Goal: Transaction & Acquisition: Book appointment/travel/reservation

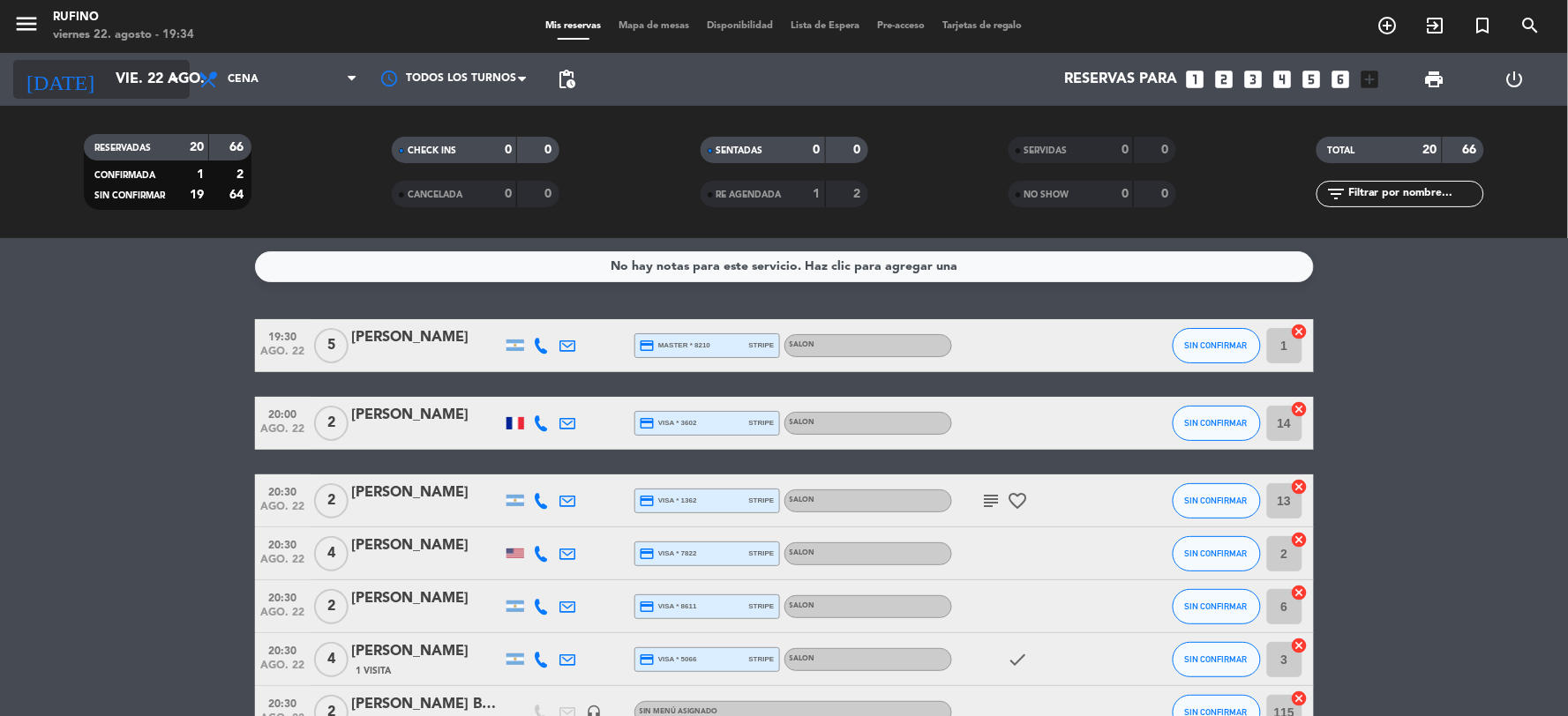
click at [135, 86] on input "vie. 22 ago." at bounding box center [200, 80] width 187 height 34
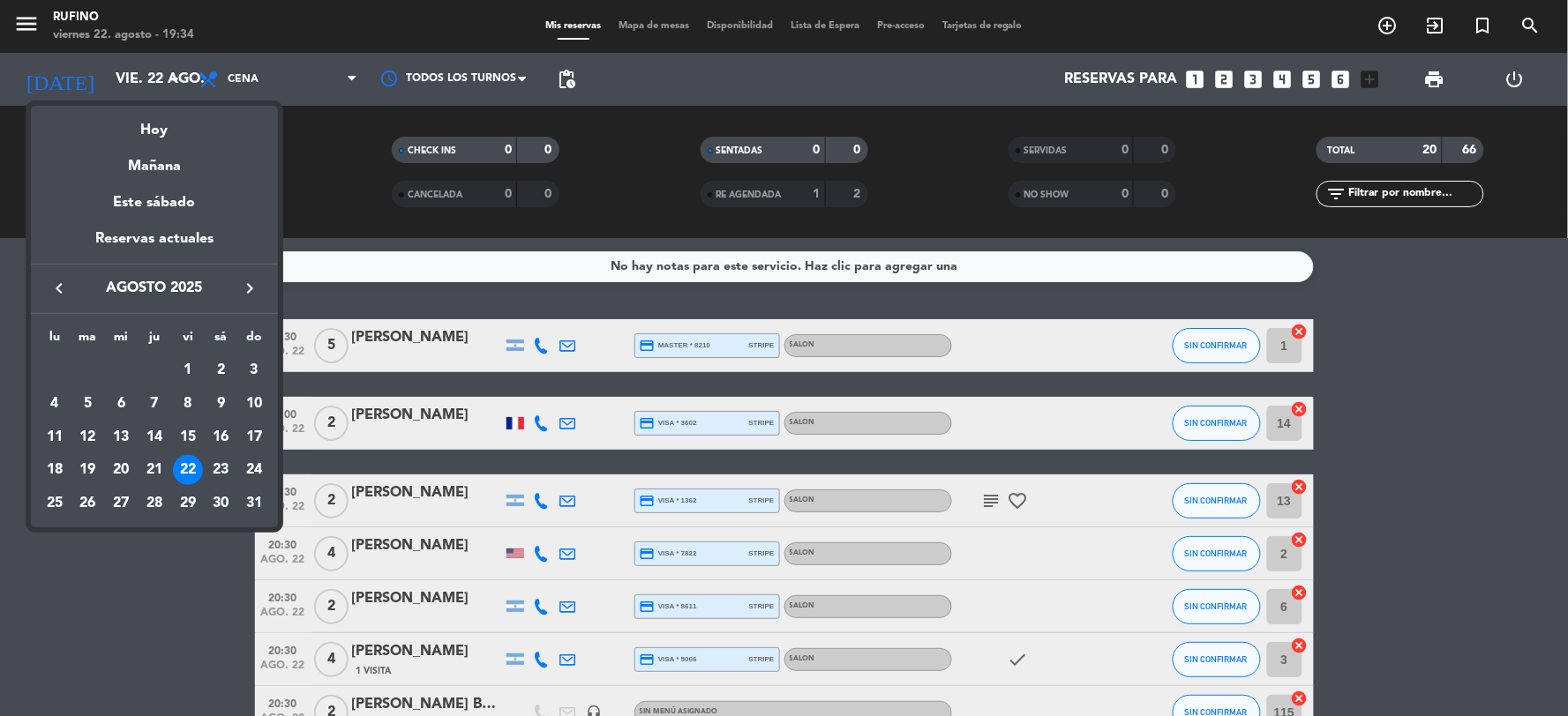
click at [164, 128] on div "Hoy" at bounding box center [154, 124] width 247 height 36
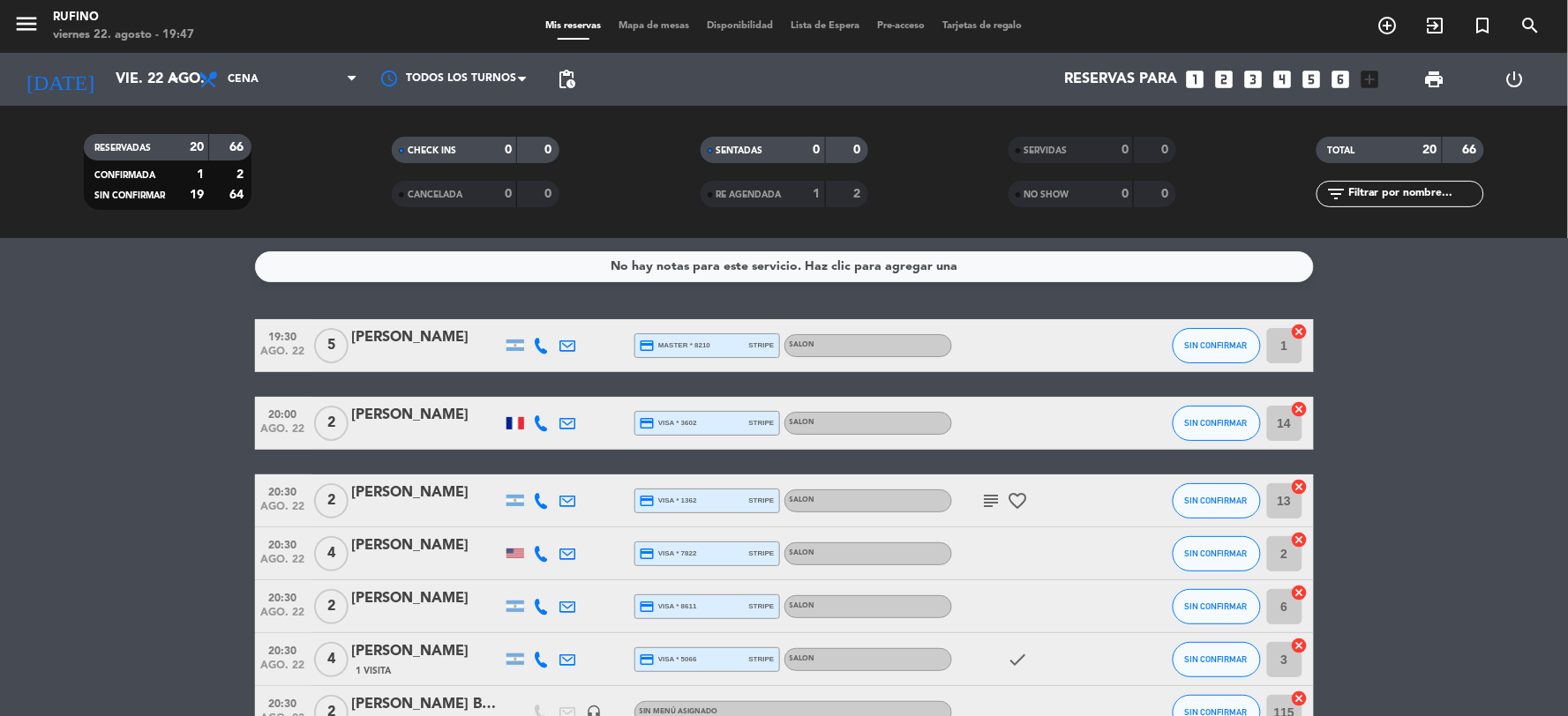
click at [1220, 71] on icon "looks_two" at bounding box center [1225, 80] width 23 height 23
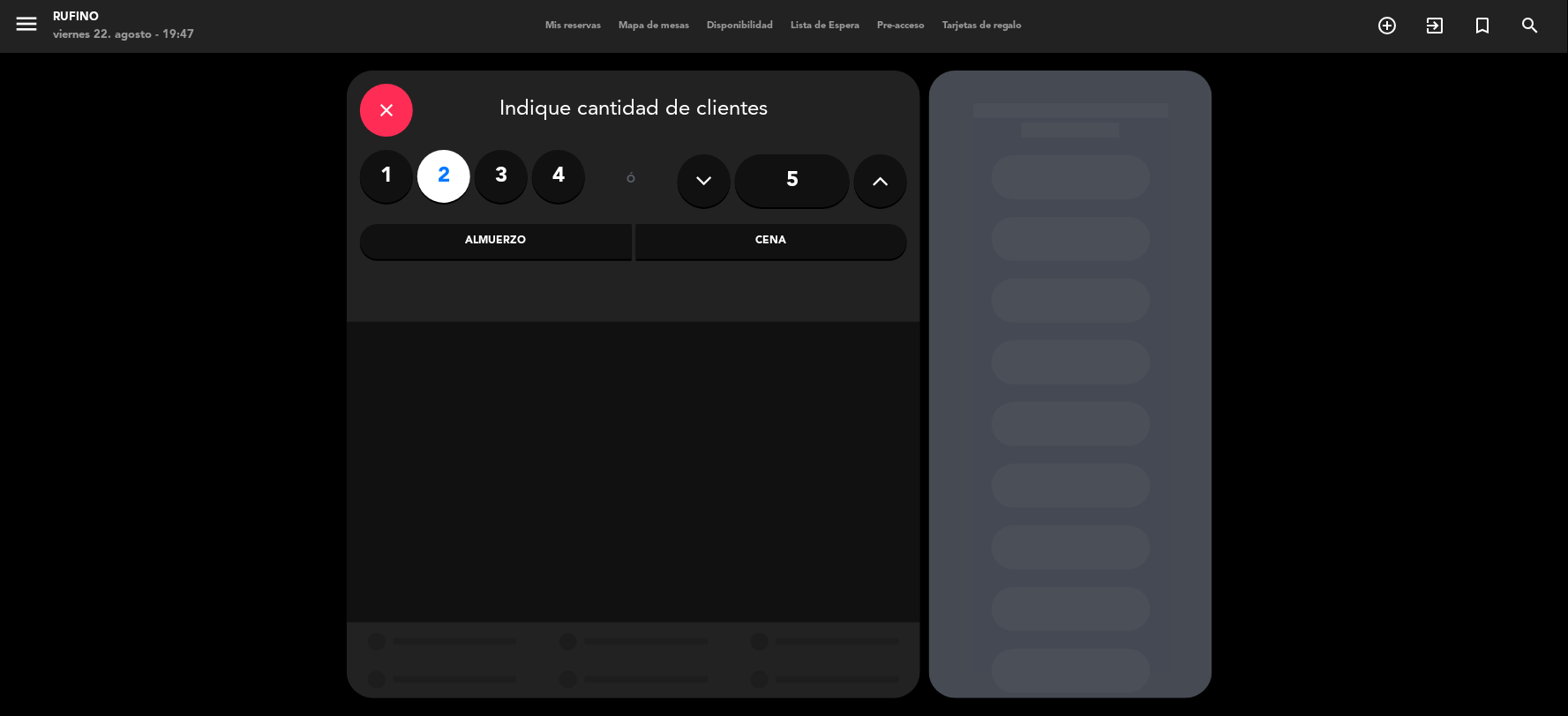
click at [700, 225] on div "Cena" at bounding box center [772, 242] width 272 height 35
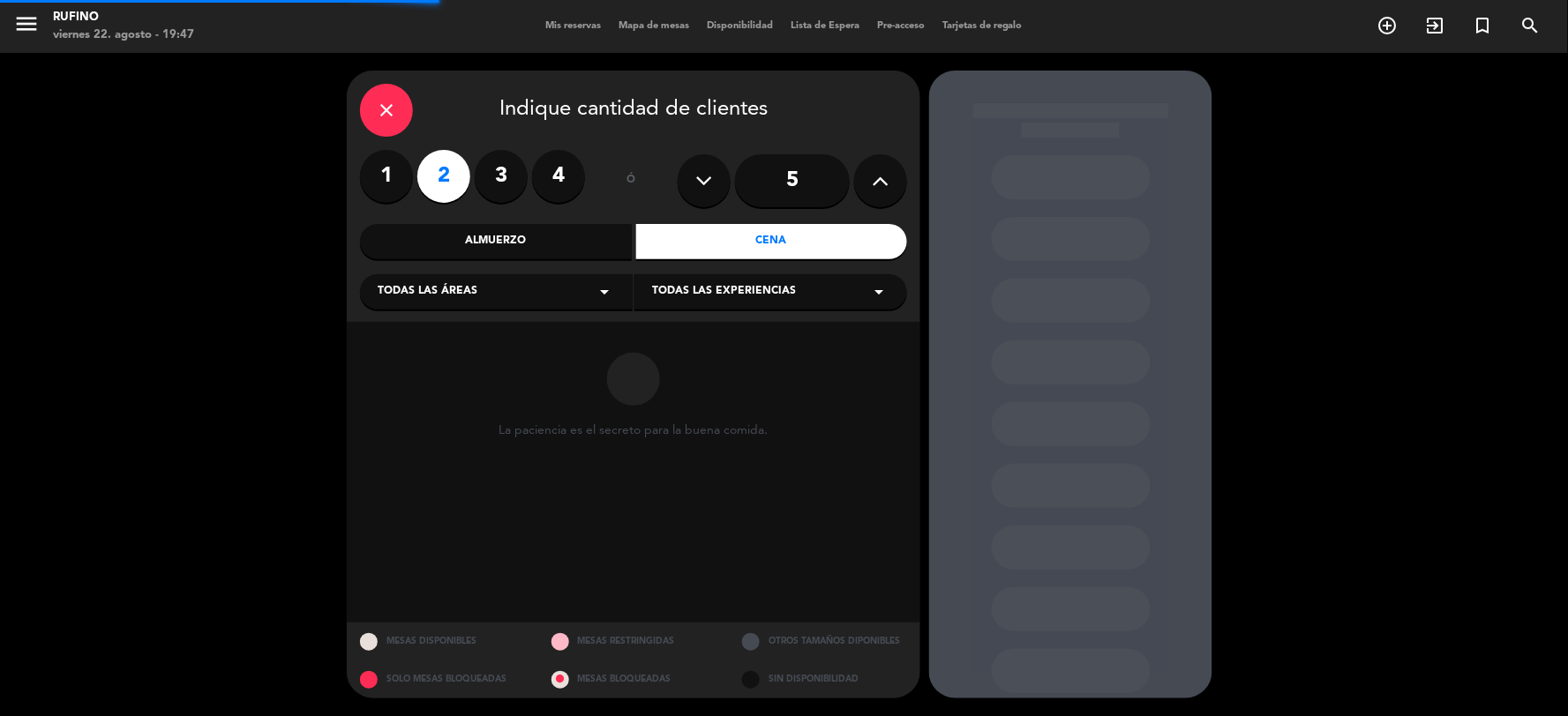
click at [583, 285] on div "Todas las áreas arrow_drop_down" at bounding box center [496, 292] width 273 height 35
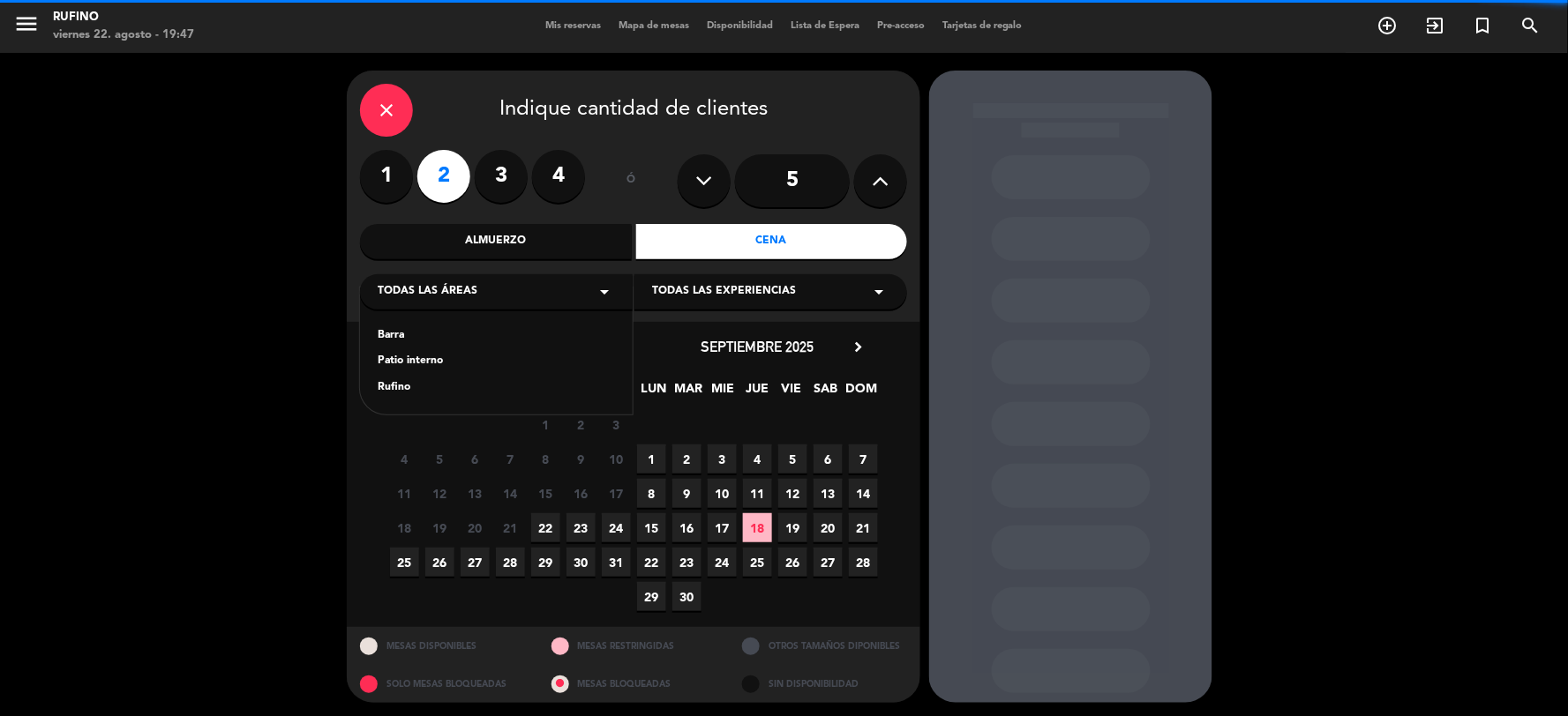
click at [384, 392] on div "Rufino" at bounding box center [496, 388] width 238 height 18
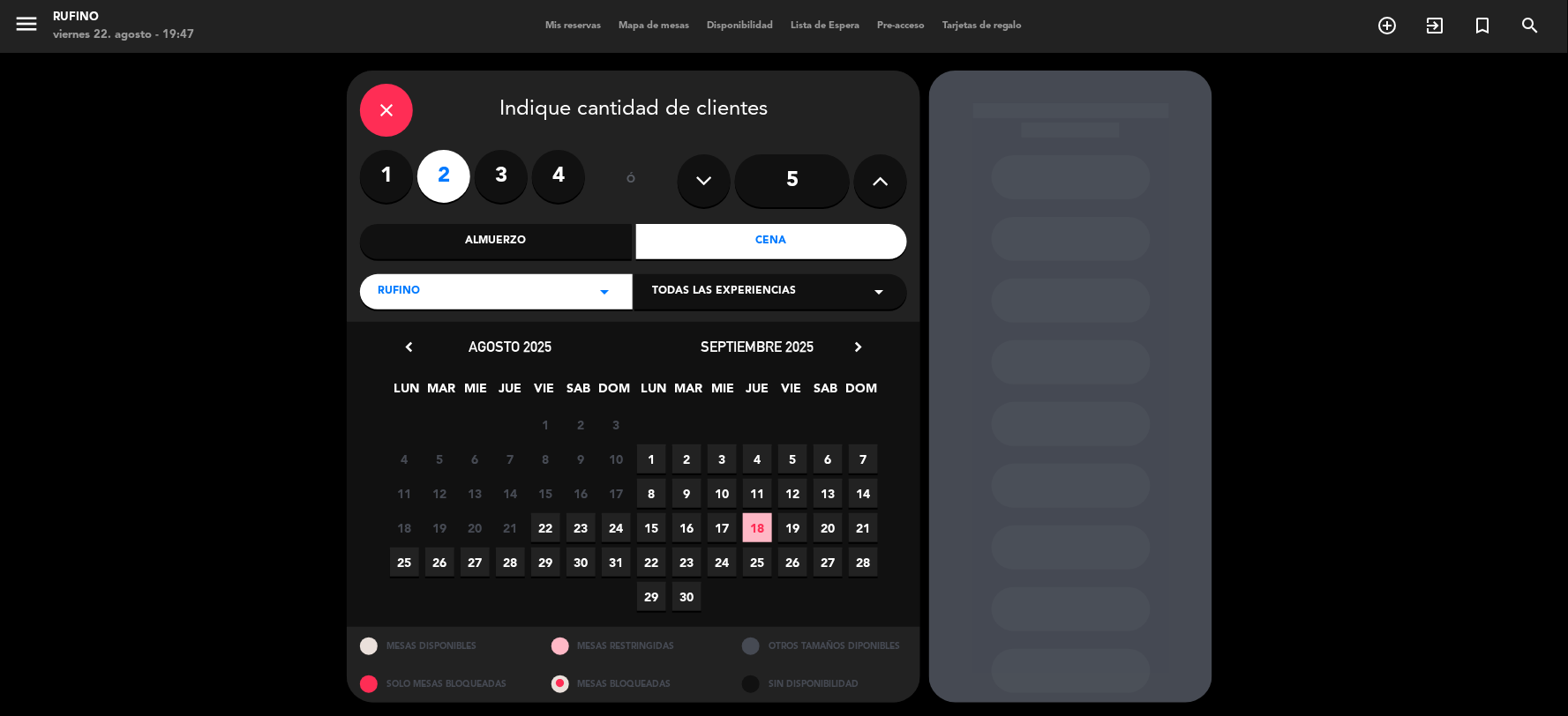
click at [545, 536] on span "22" at bounding box center [546, 528] width 29 height 29
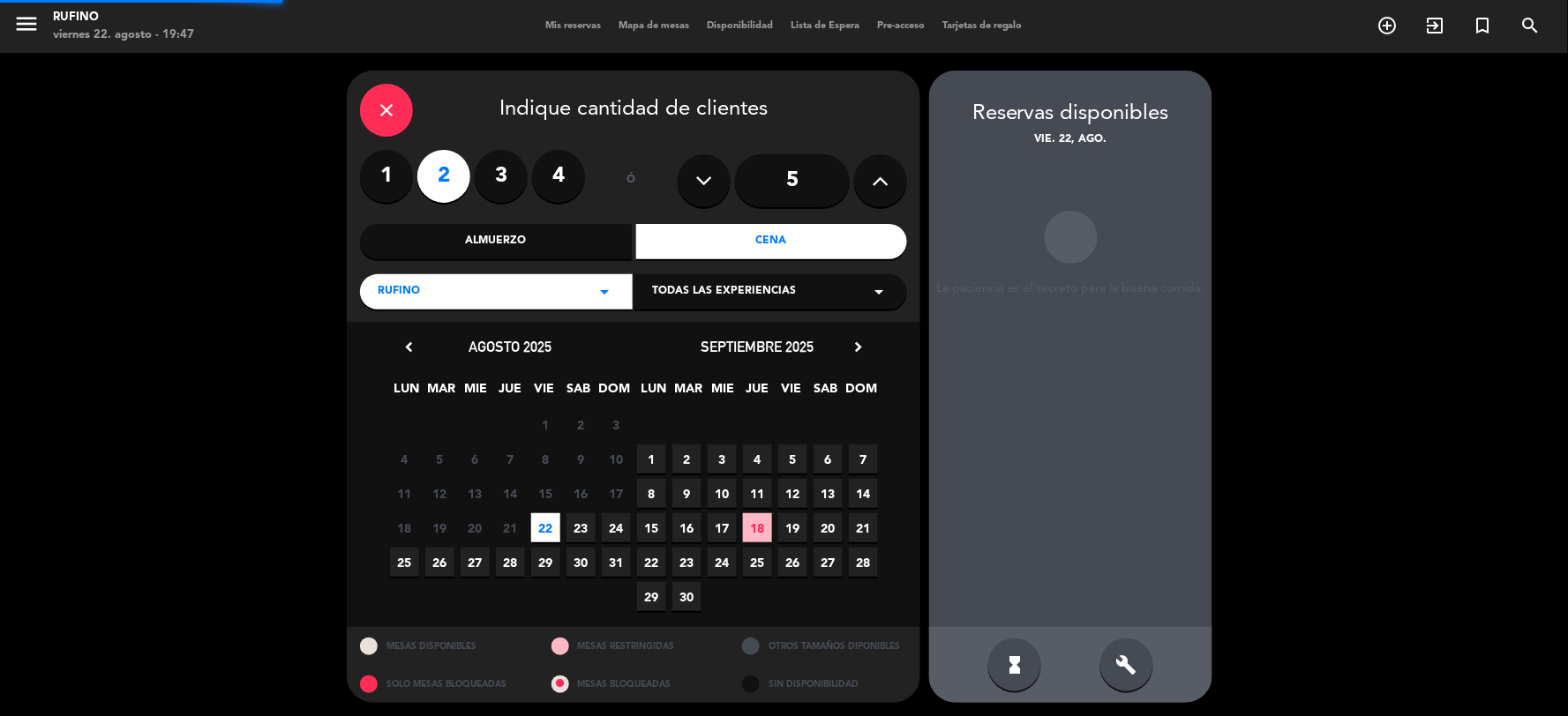
scroll to position [4, 0]
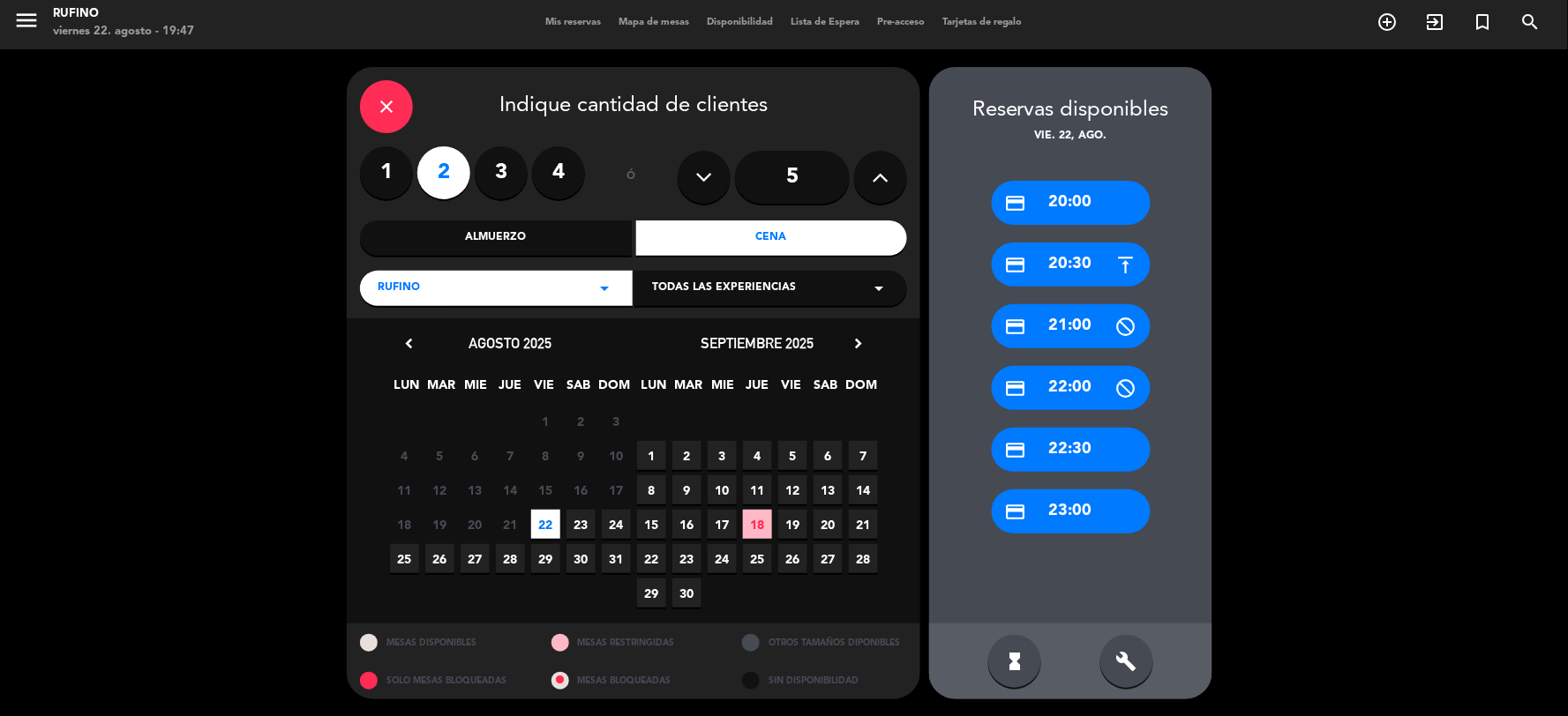
click at [1056, 190] on div "credit_card 20:00" at bounding box center [1072, 203] width 159 height 45
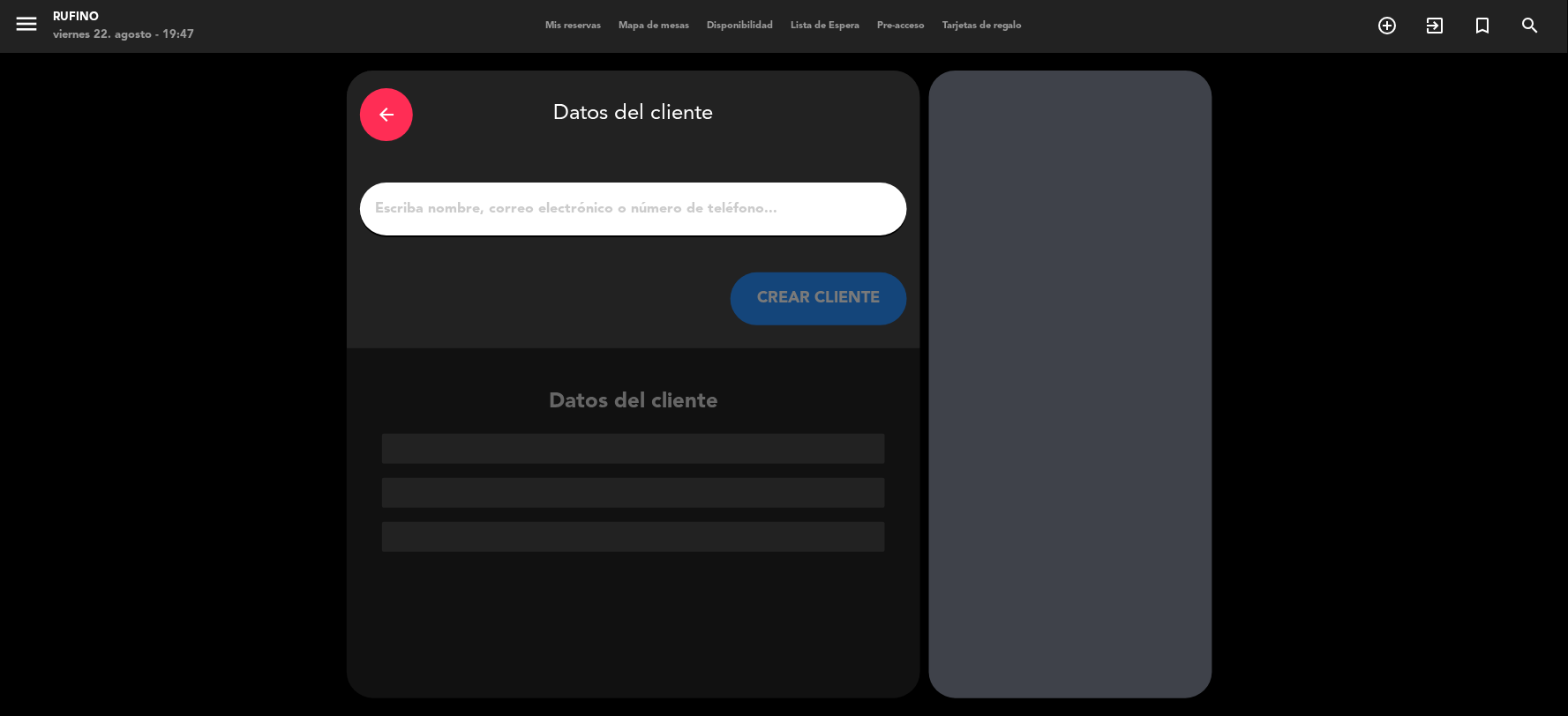
click at [620, 187] on div at bounding box center [633, 209] width 547 height 53
click at [611, 197] on input "1" at bounding box center [634, 209] width 521 height 25
type input "g"
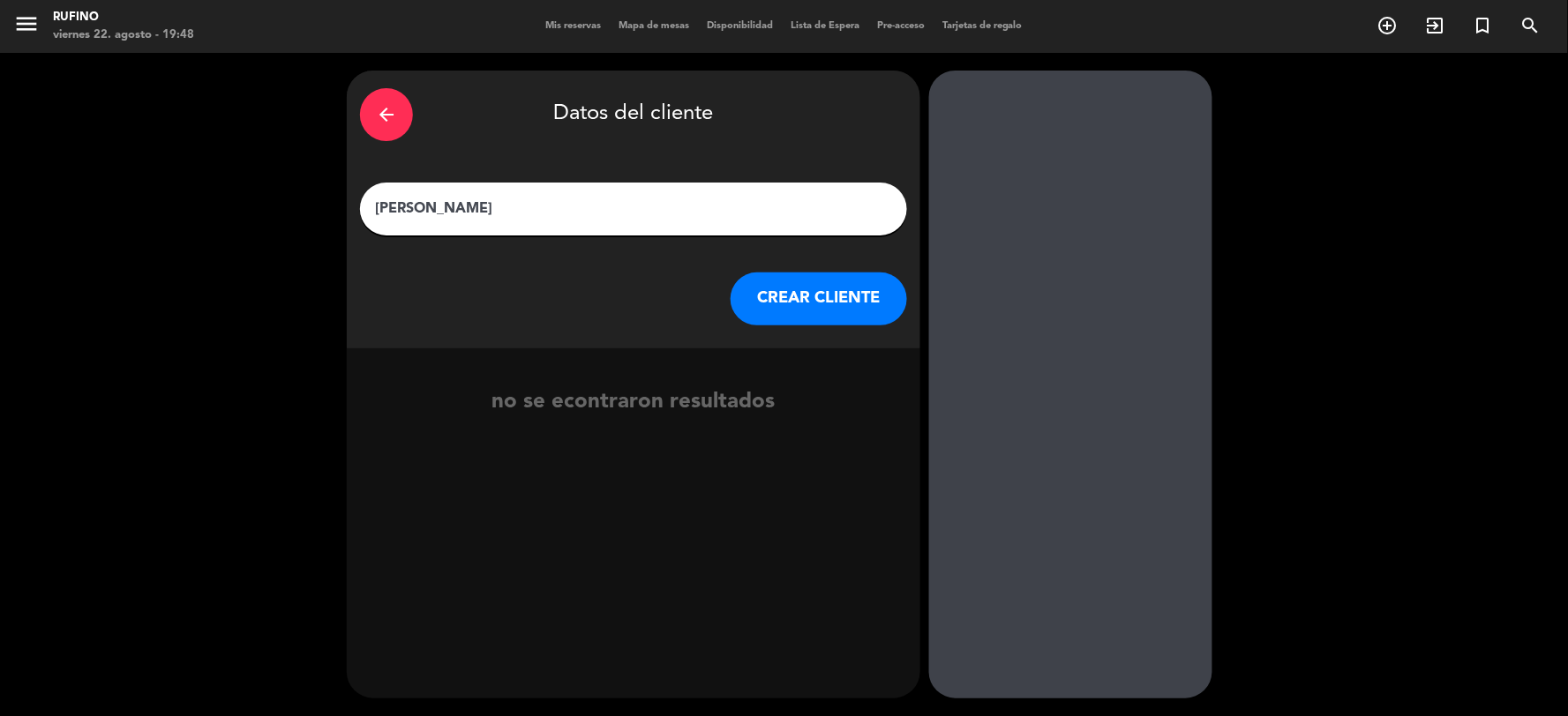
type input "[PERSON_NAME]"
click at [807, 297] on button "CREAR CLIENTE" at bounding box center [819, 299] width 176 height 53
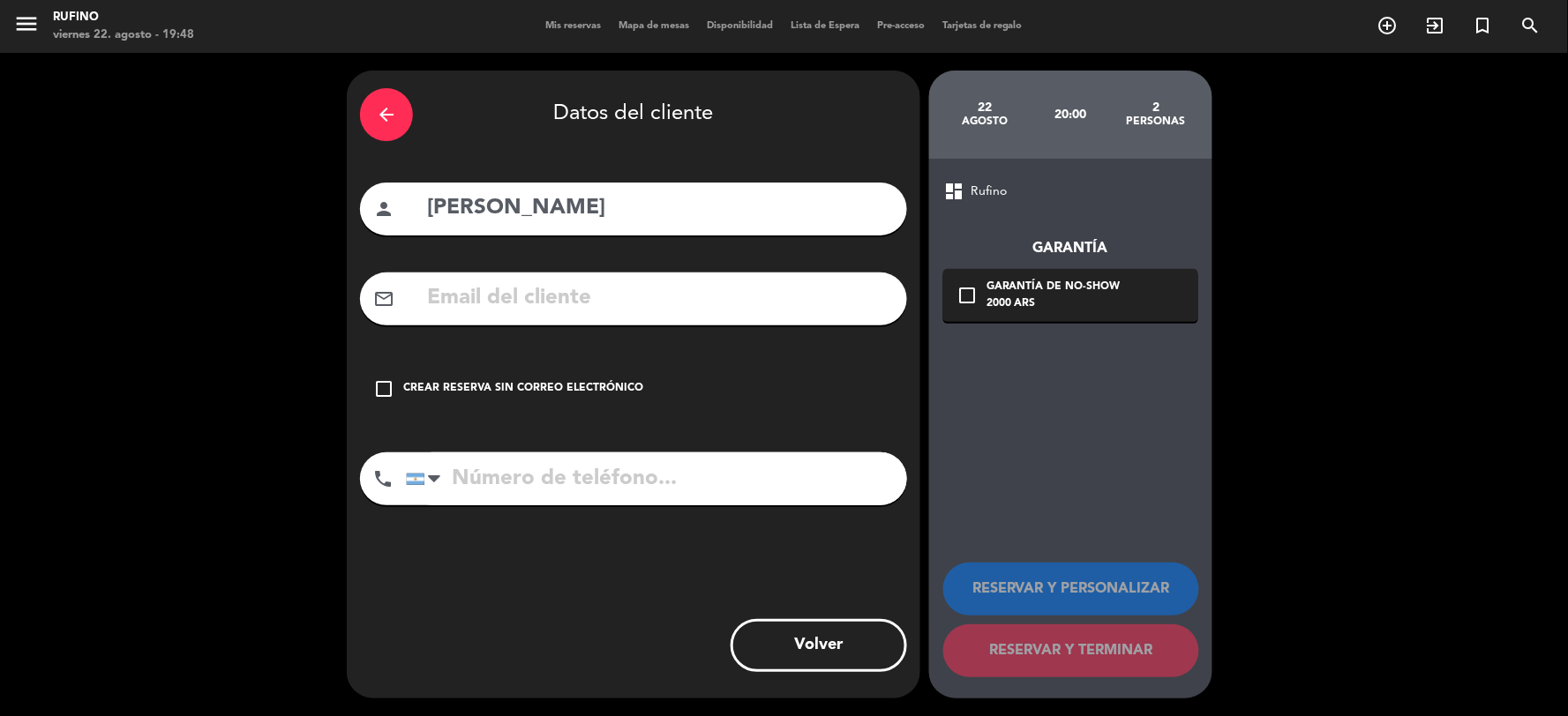
click at [374, 385] on icon "check_box_outline_blank" at bounding box center [384, 389] width 21 height 21
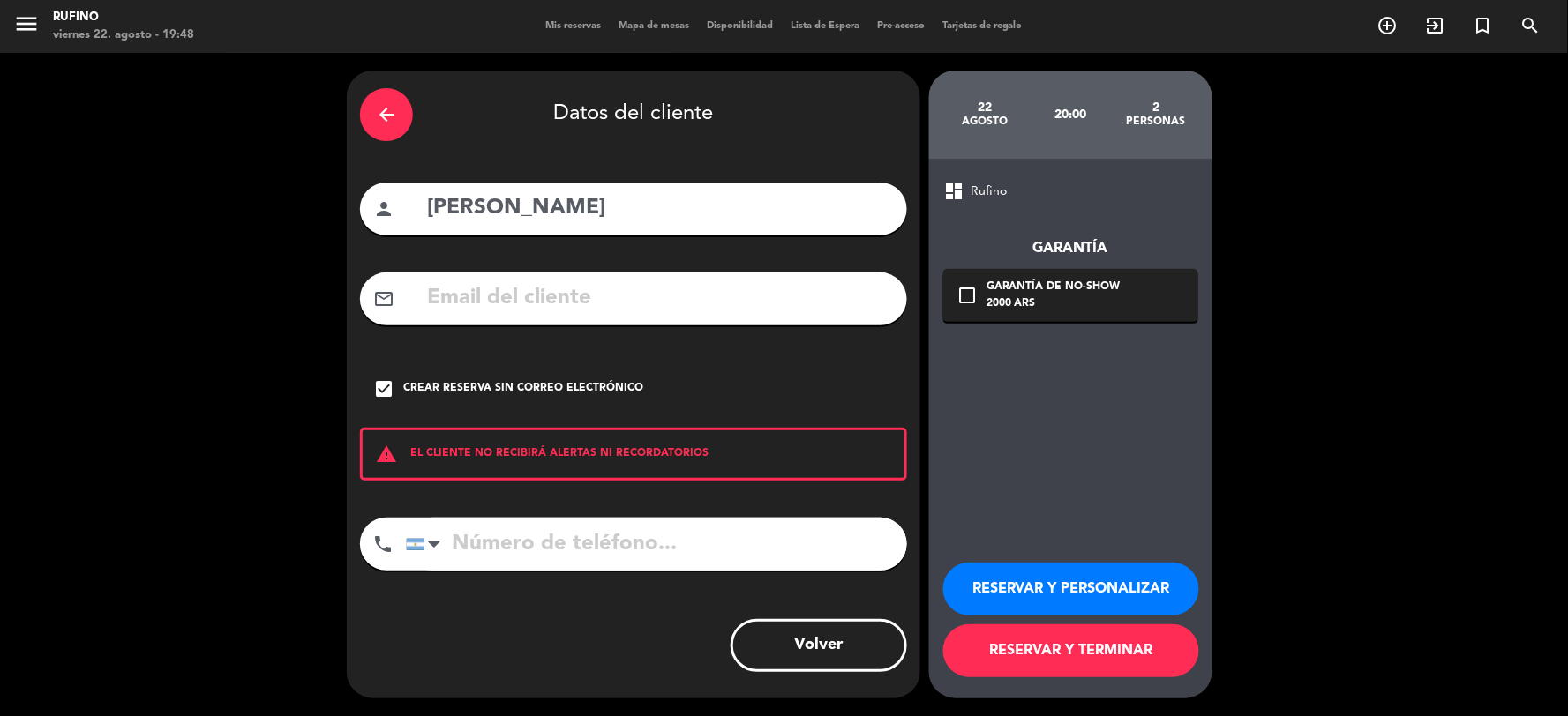
click at [965, 656] on button "RESERVAR Y TERMINAR" at bounding box center [1072, 651] width 256 height 53
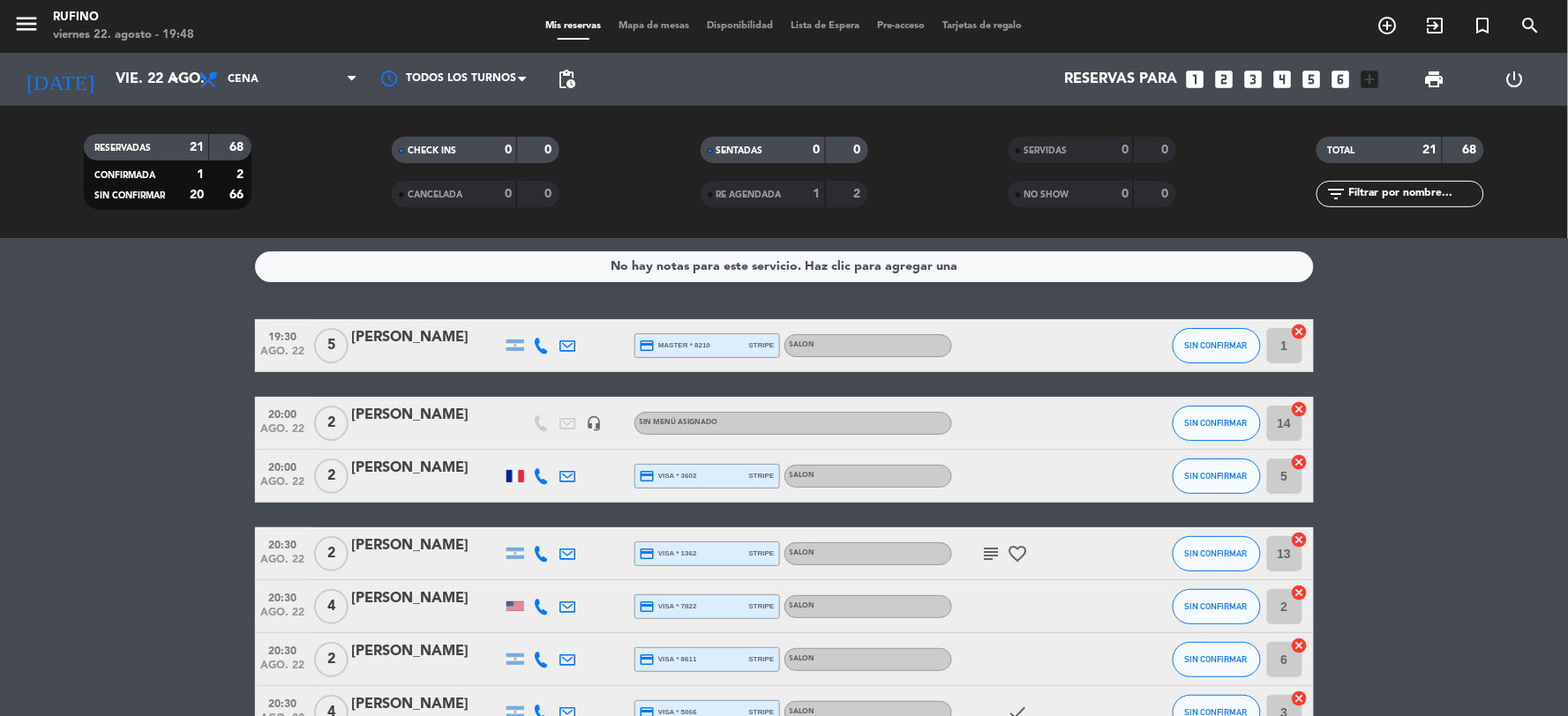
click at [1221, 77] on icon "looks_two" at bounding box center [1225, 80] width 23 height 23
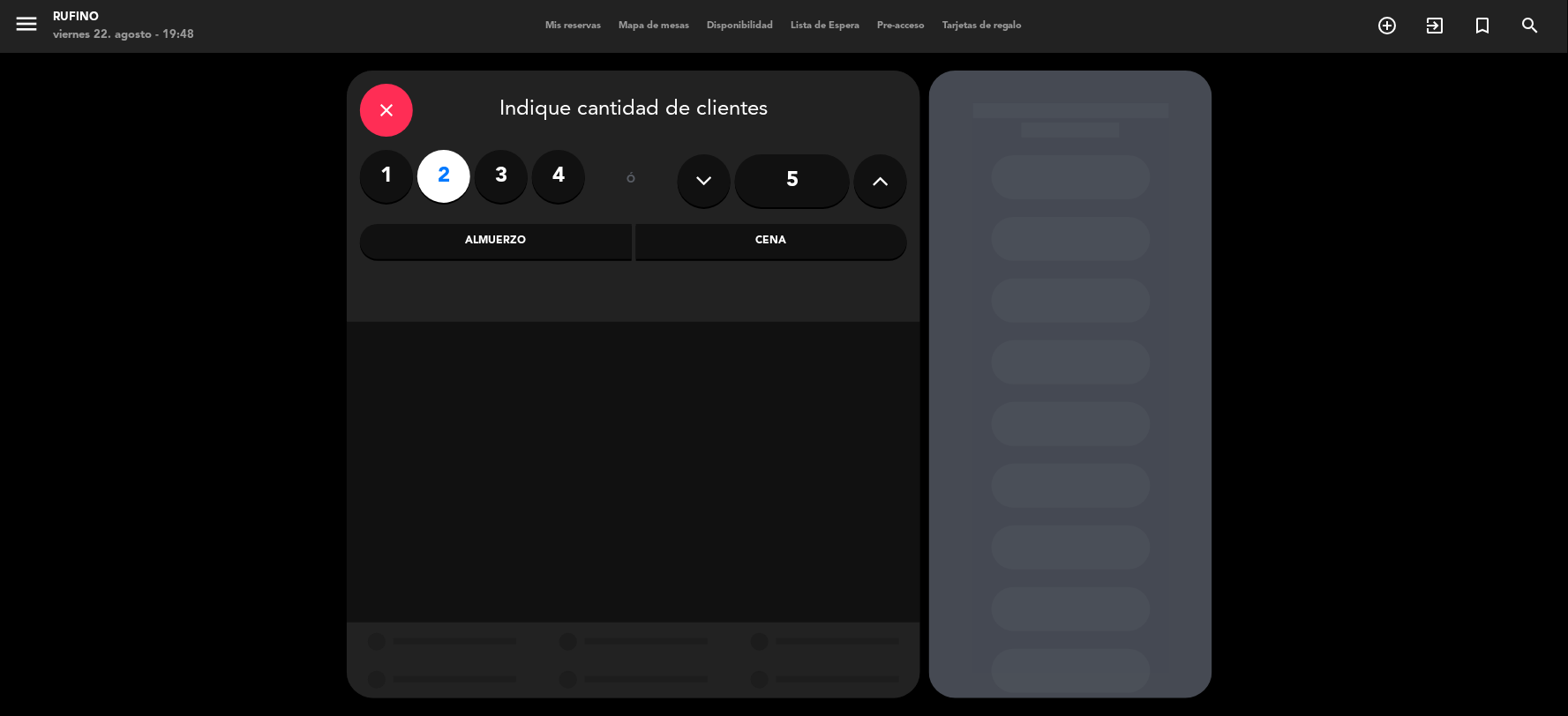
click at [707, 248] on div "Cena" at bounding box center [772, 242] width 272 height 35
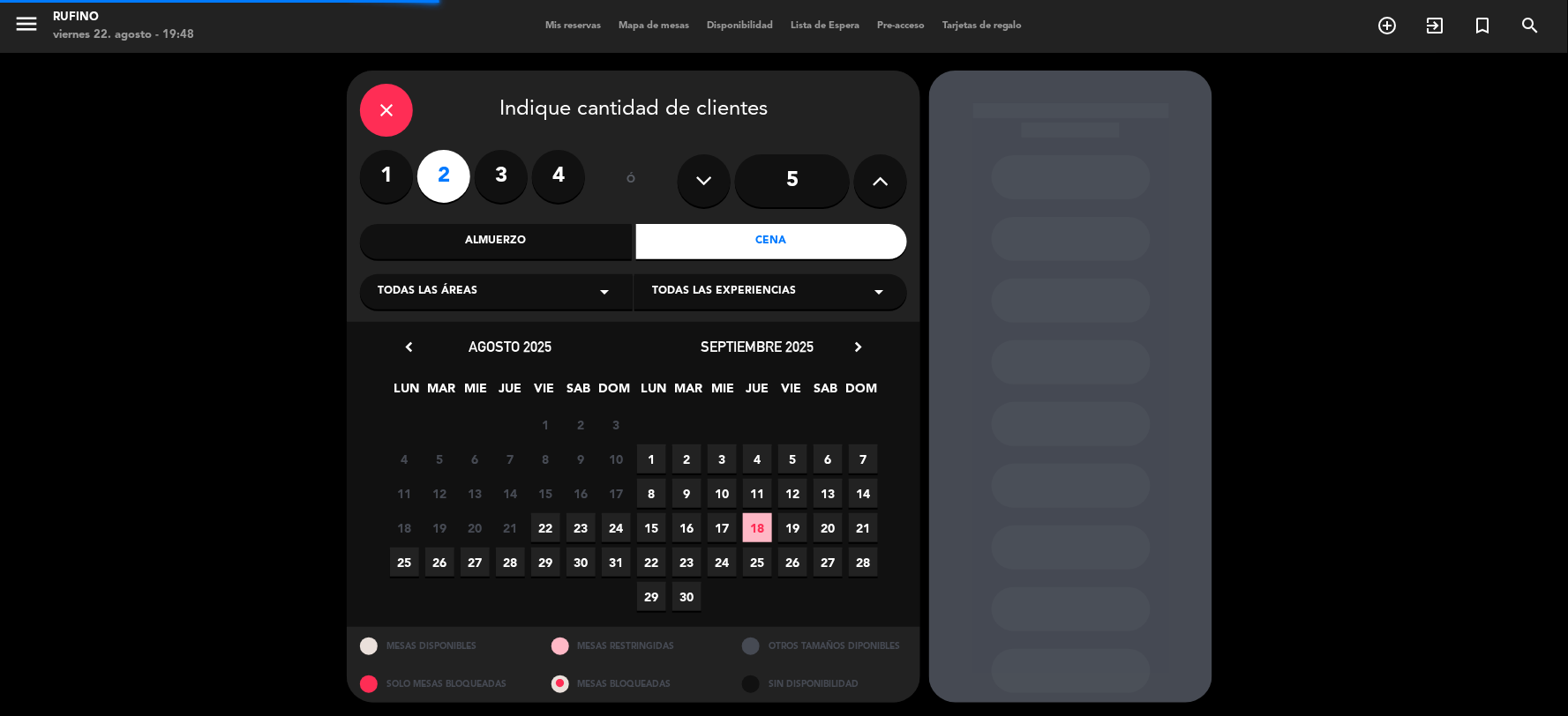
click at [571, 277] on div "Todas las áreas arrow_drop_down" at bounding box center [496, 292] width 273 height 35
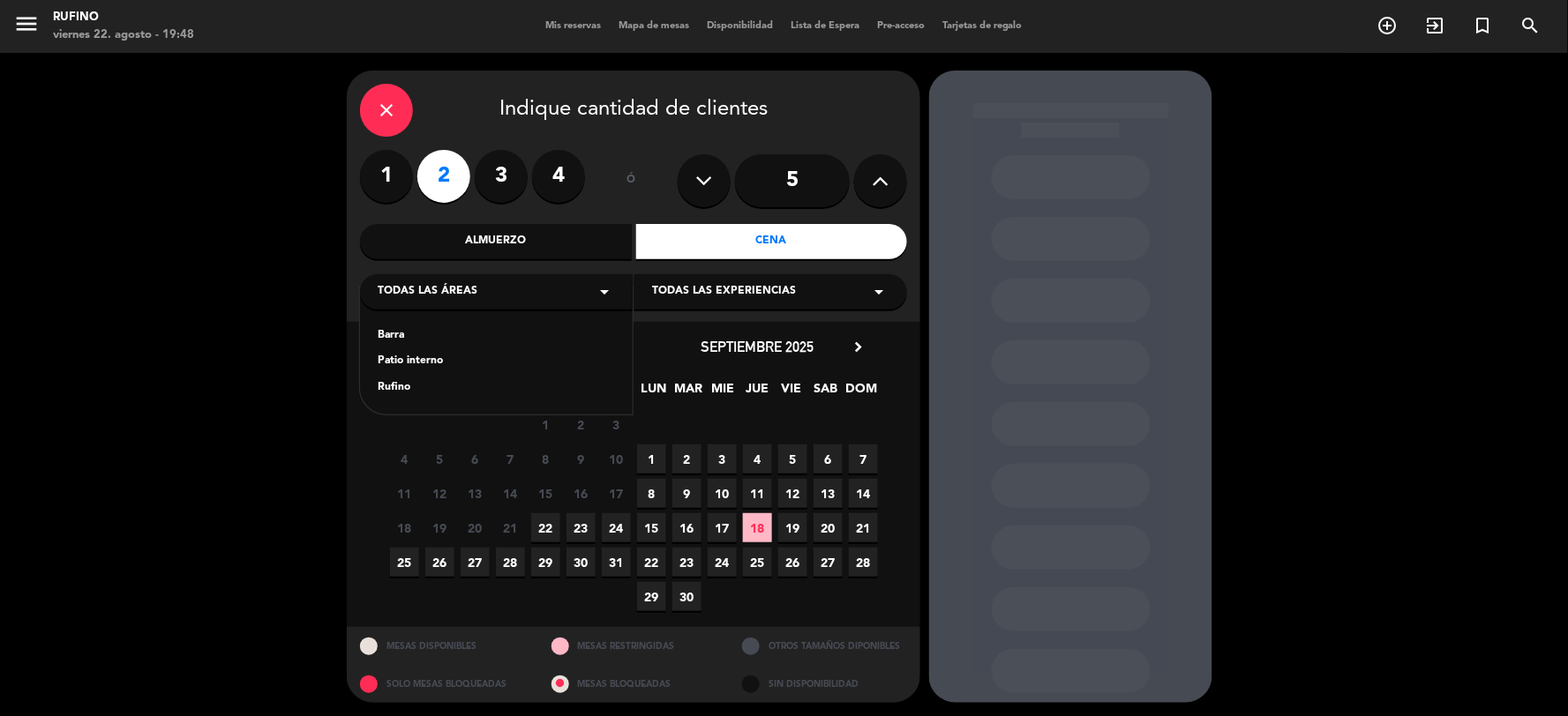
click at [392, 383] on div "Rufino" at bounding box center [496, 388] width 238 height 18
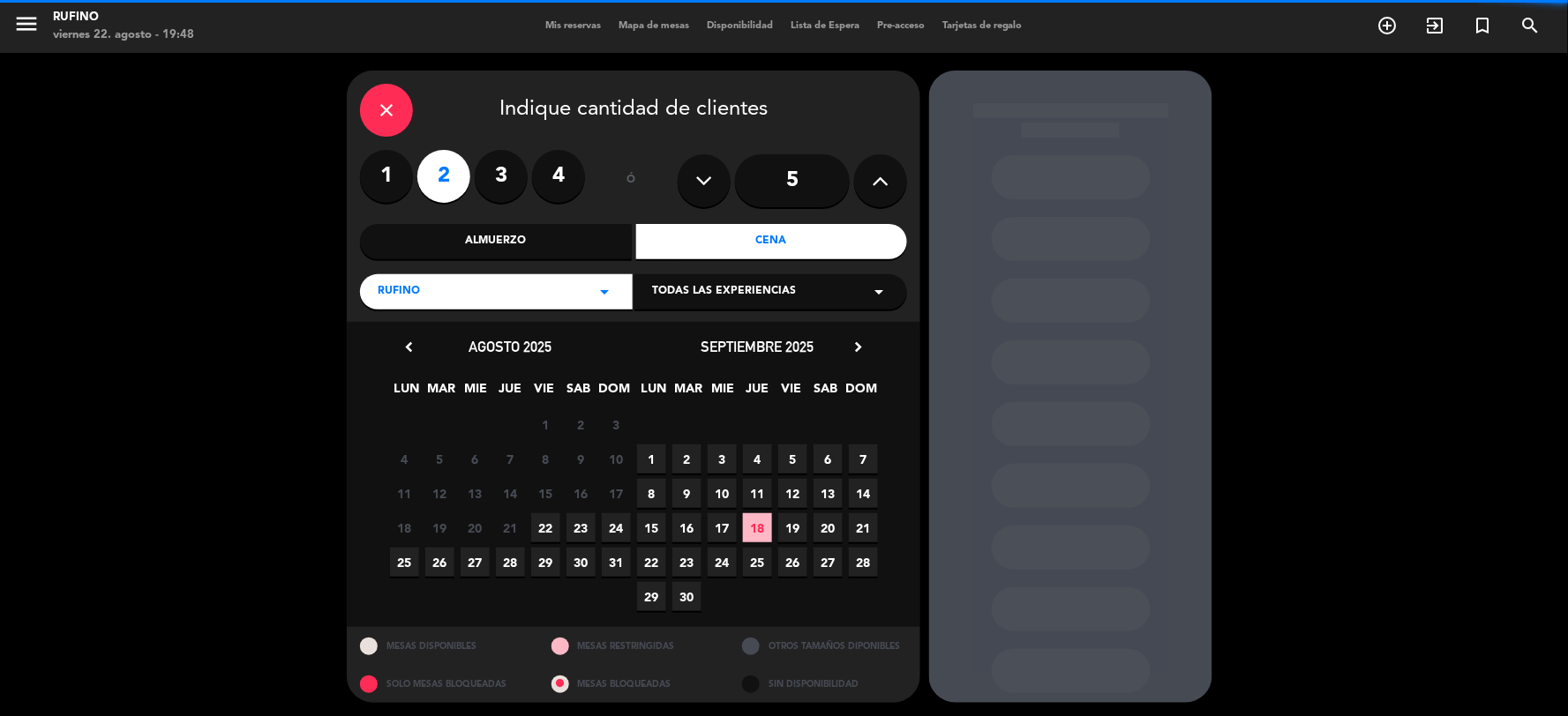
click at [546, 521] on span "22" at bounding box center [546, 528] width 29 height 29
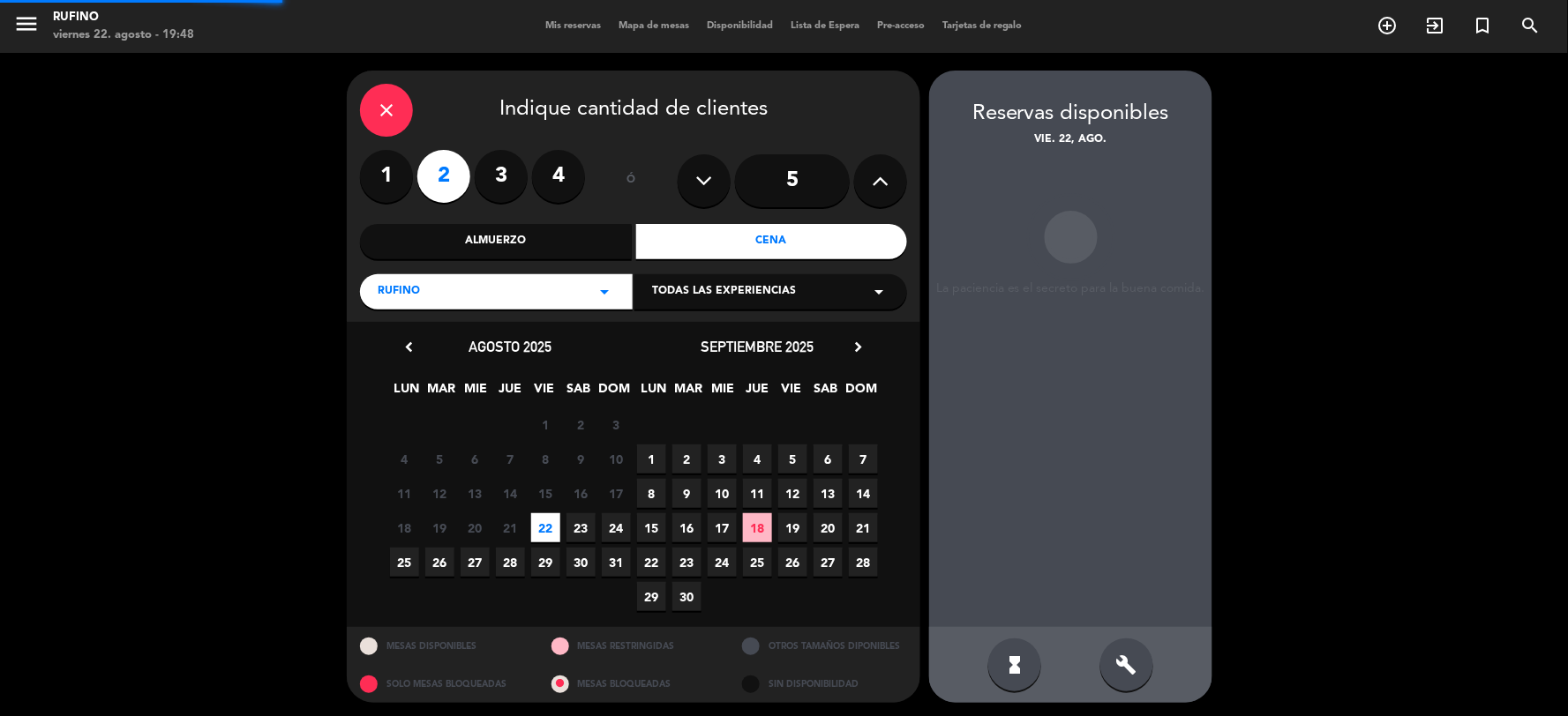
scroll to position [4, 0]
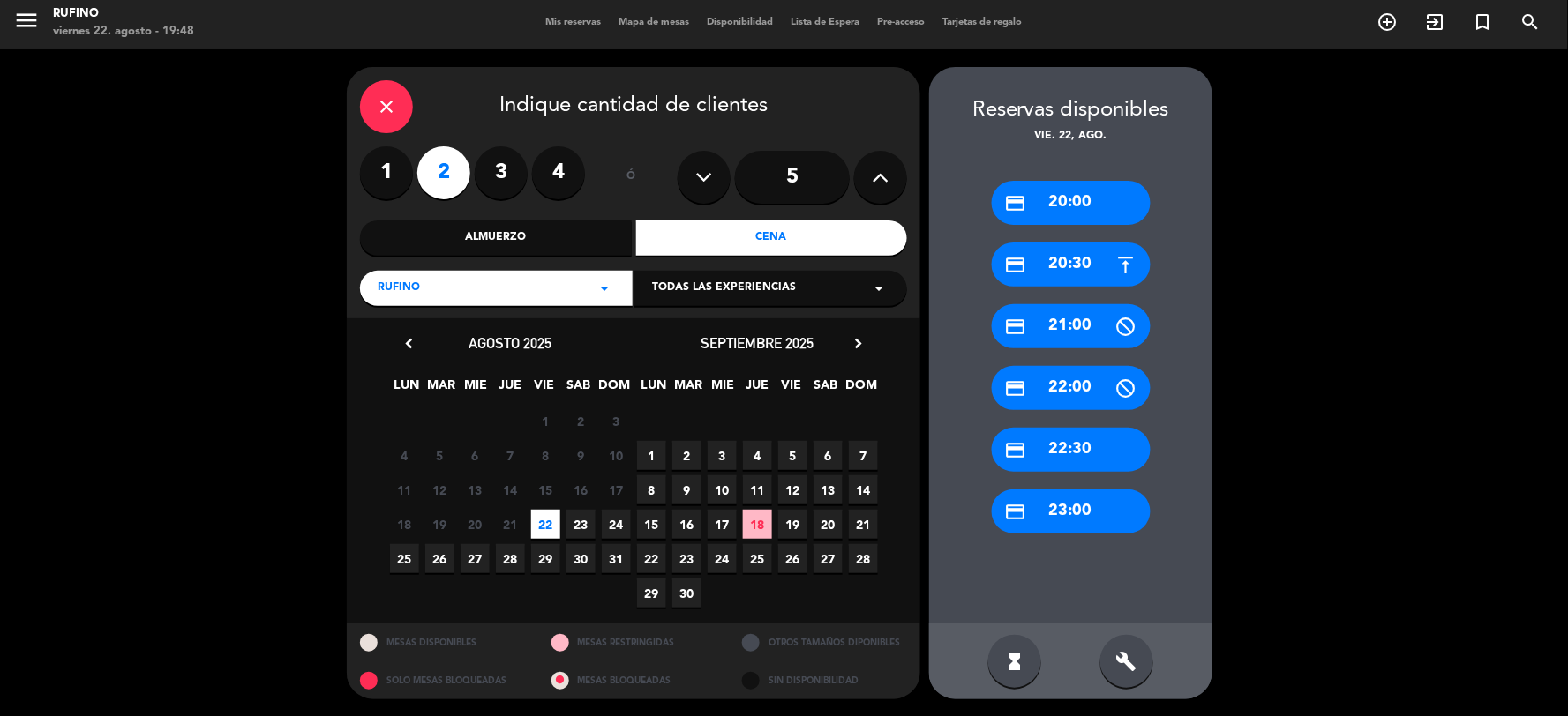
click at [1090, 327] on div "credit_card 21:00" at bounding box center [1072, 326] width 159 height 45
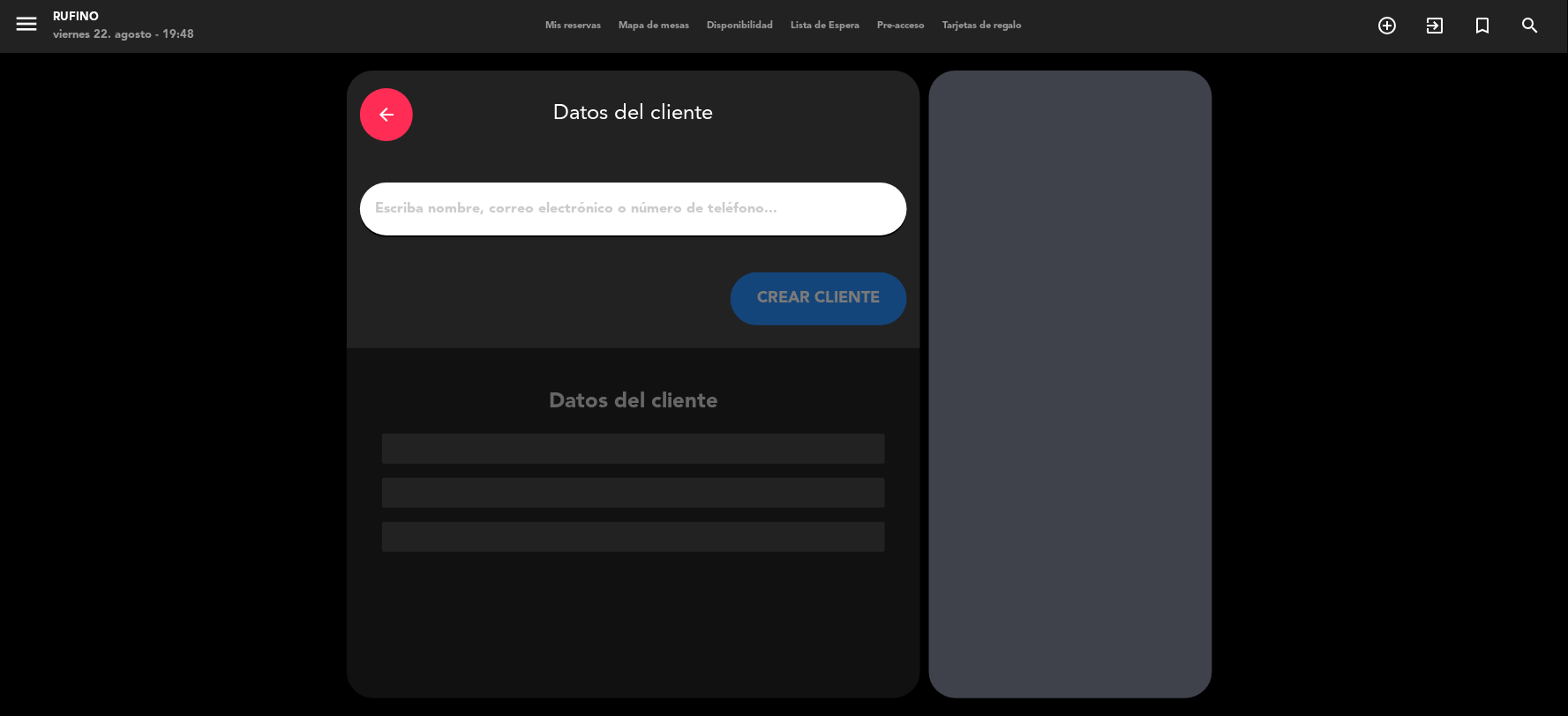
scroll to position [0, 0]
click at [408, 226] on div at bounding box center [633, 209] width 547 height 53
click at [408, 218] on input "1" at bounding box center [634, 209] width 521 height 25
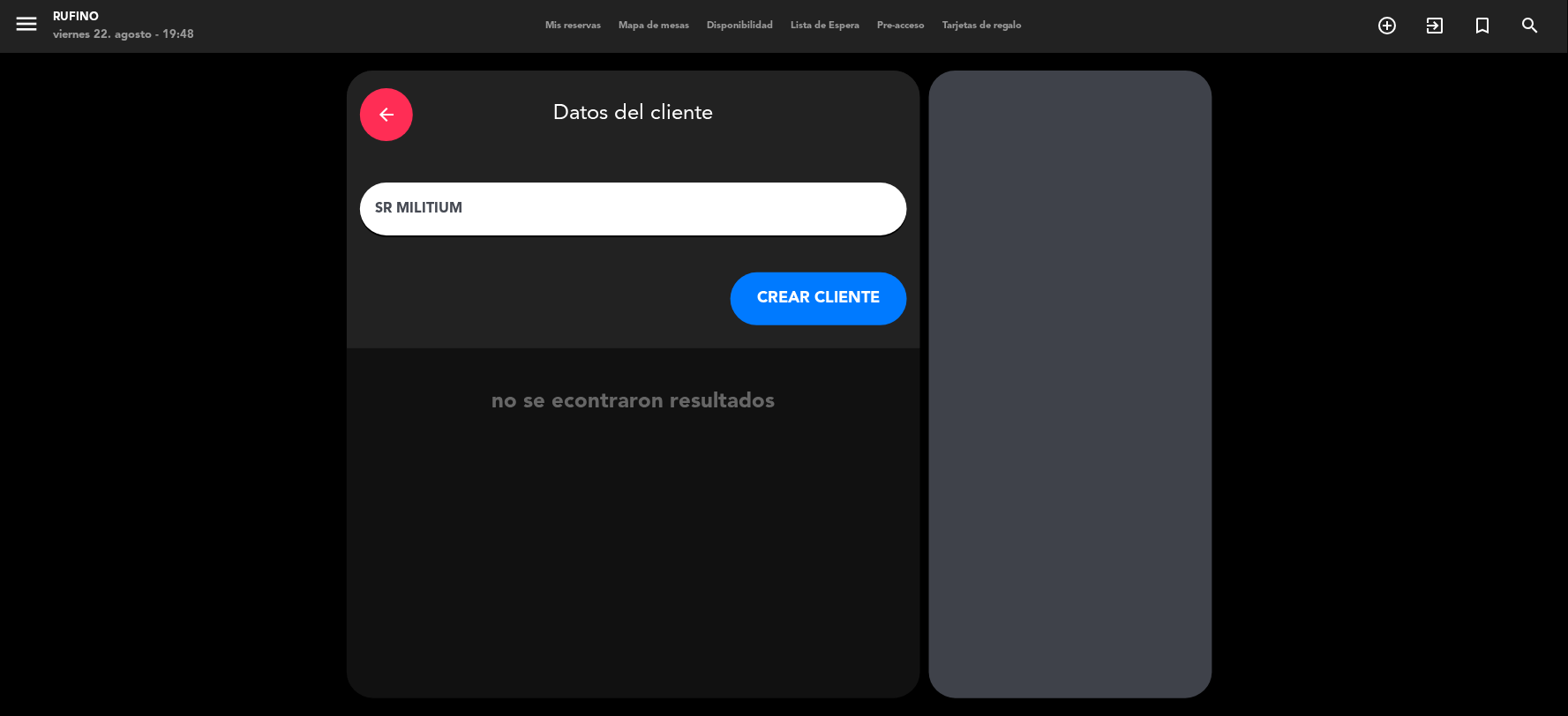
drag, startPoint x: 463, startPoint y: 208, endPoint x: 488, endPoint y: 215, distance: 26.0
click at [470, 209] on input "SR MILITIUM" at bounding box center [634, 209] width 521 height 25
click at [501, 217] on input "SR MILITIUM" at bounding box center [634, 209] width 521 height 25
type input "SR MILUTIN"
click at [764, 319] on button "CREAR CLIENTE" at bounding box center [819, 299] width 176 height 53
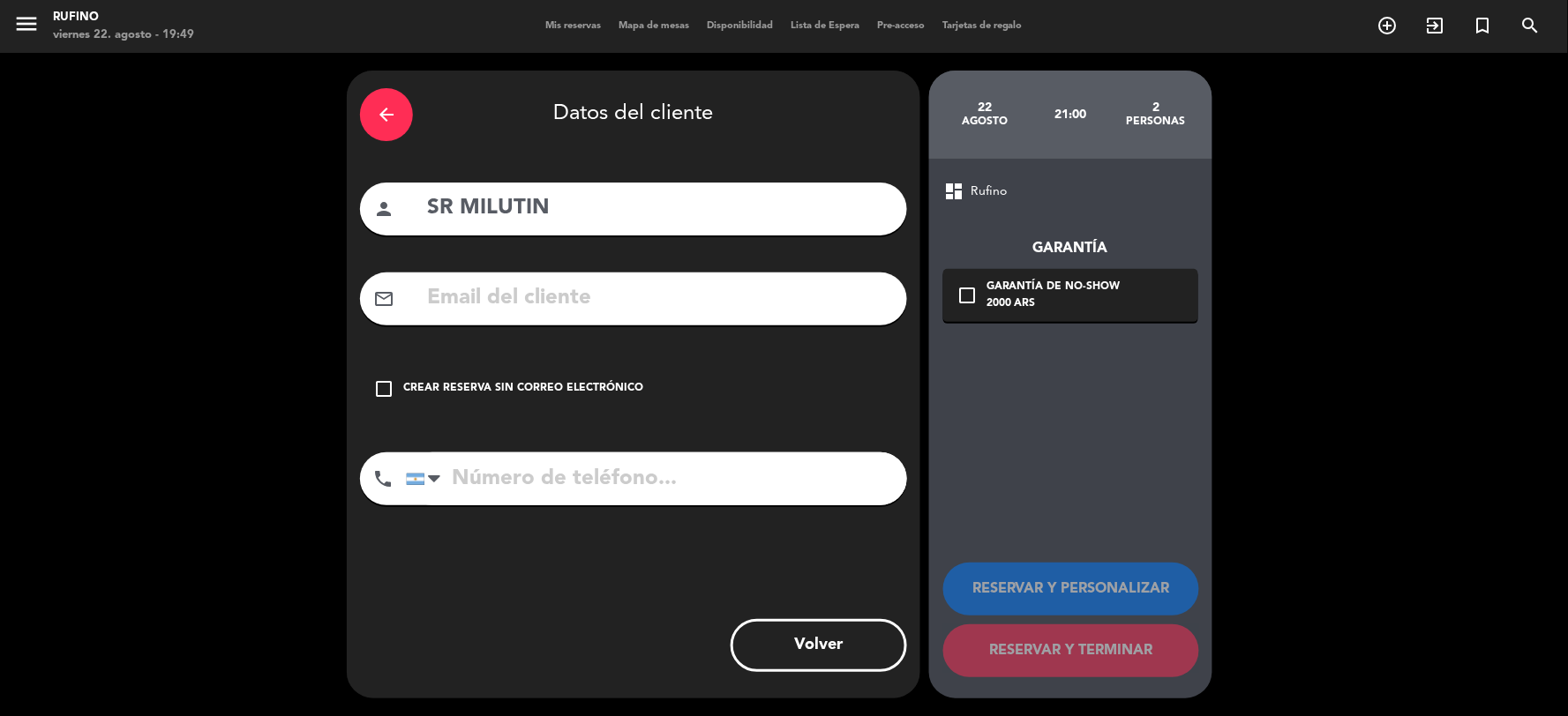
click at [381, 382] on icon "check_box_outline_blank" at bounding box center [384, 389] width 21 height 21
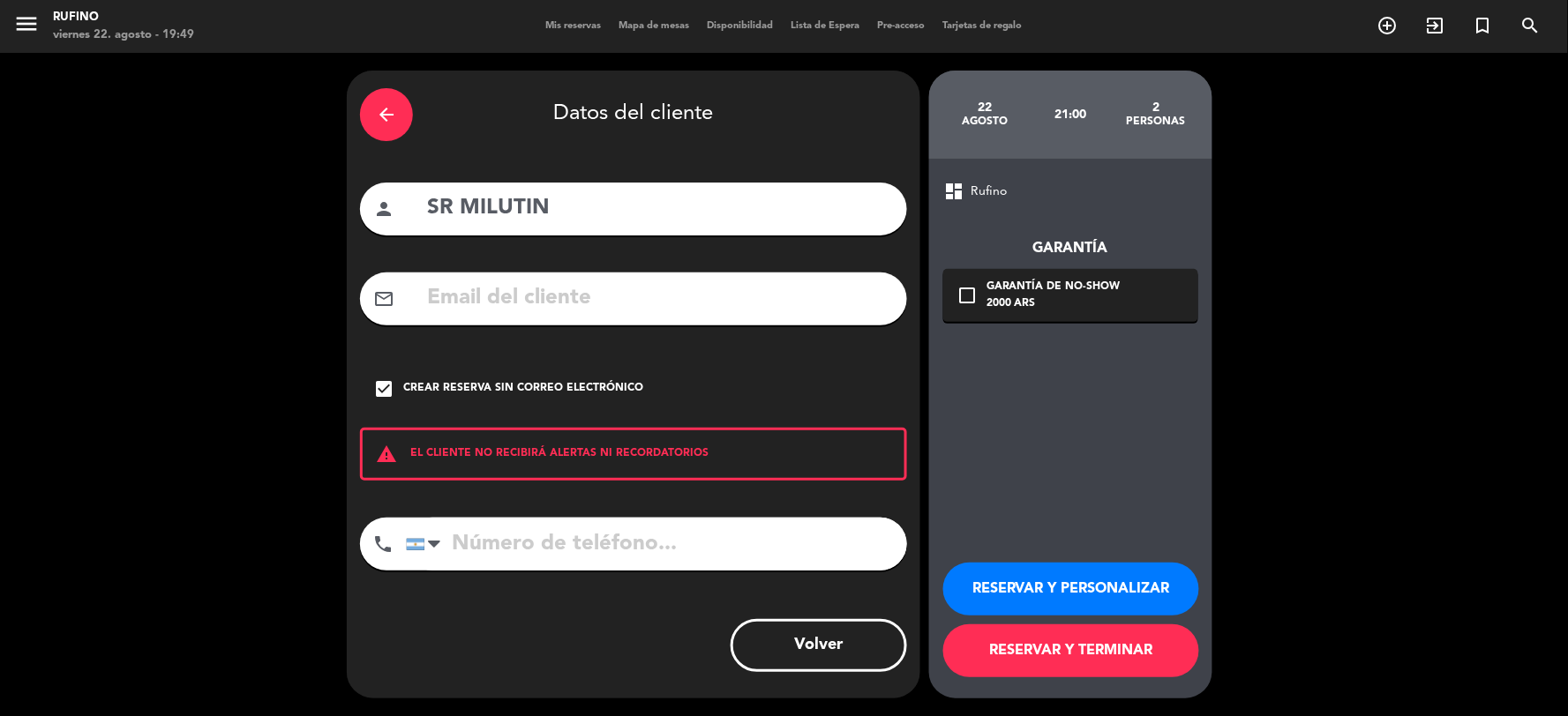
drag, startPoint x: 998, startPoint y: 644, endPoint x: 1008, endPoint y: 649, distance: 11.2
click at [998, 644] on button "RESERVAR Y TERMINAR" at bounding box center [1072, 651] width 256 height 53
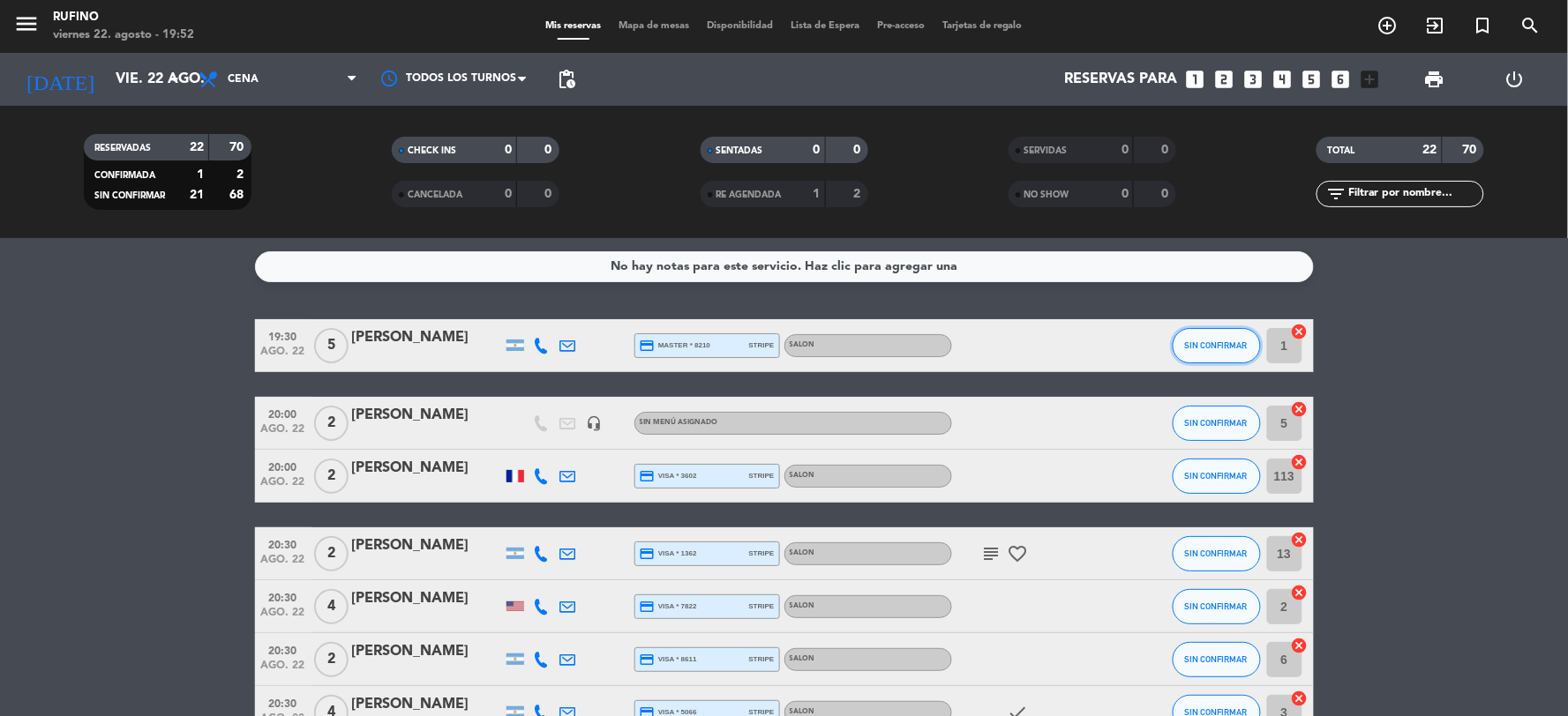
click at [1217, 341] on span "SIN CONFIRMAR" at bounding box center [1217, 346] width 63 height 9
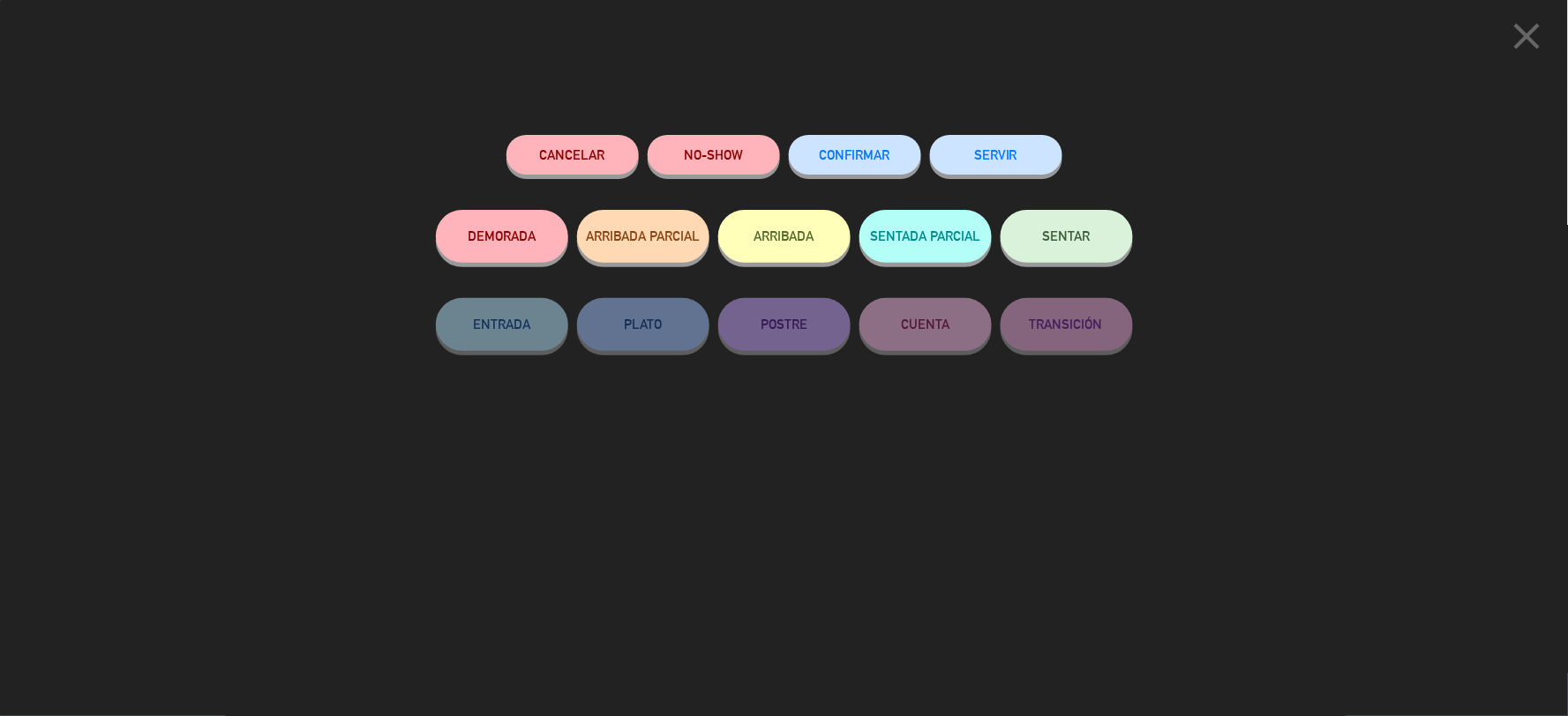
click at [834, 150] on span "CONFIRMAR" at bounding box center [855, 155] width 71 height 15
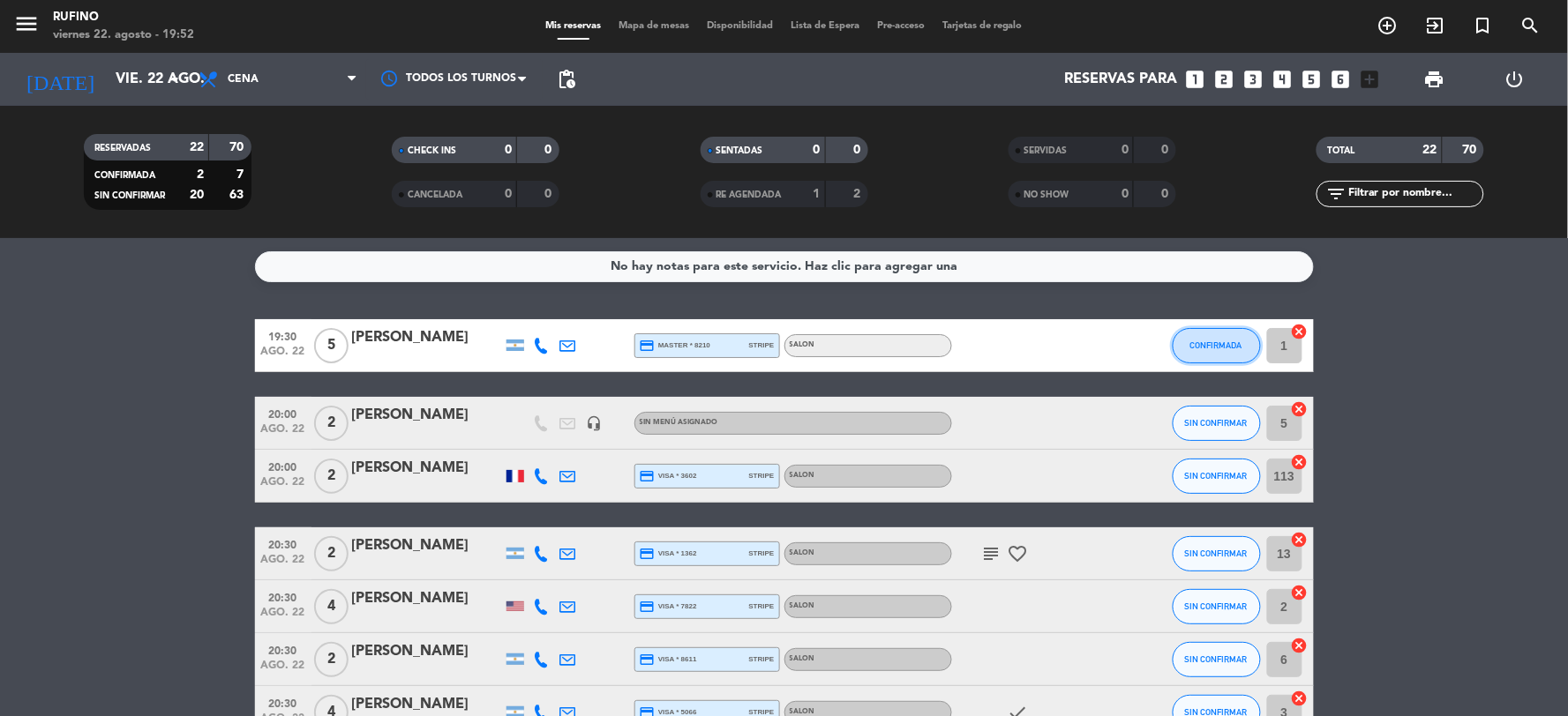
click at [1214, 335] on button "CONFIRMADA" at bounding box center [1217, 345] width 88 height 35
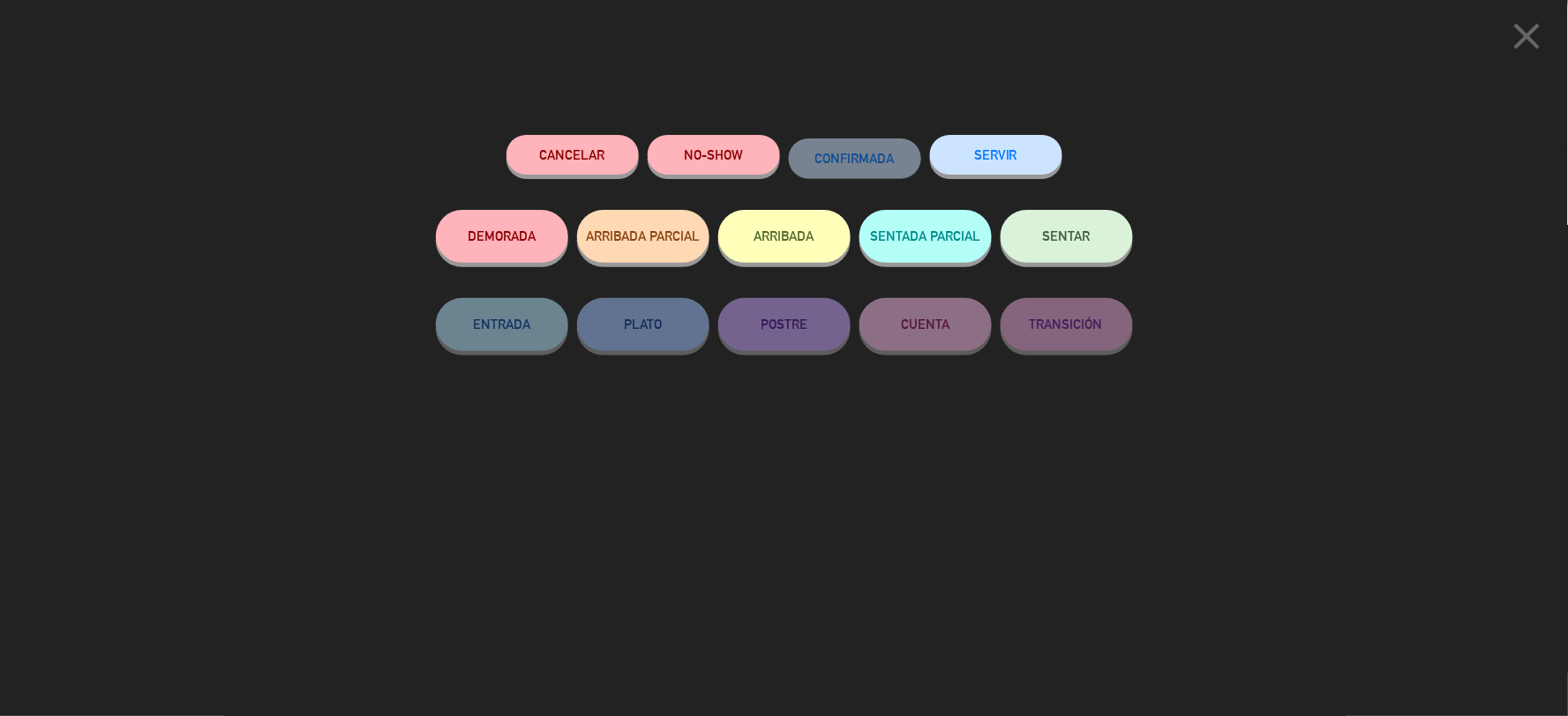
click at [1034, 170] on button "SERVIR" at bounding box center [997, 155] width 133 height 40
